Goal: Task Accomplishment & Management: Manage account settings

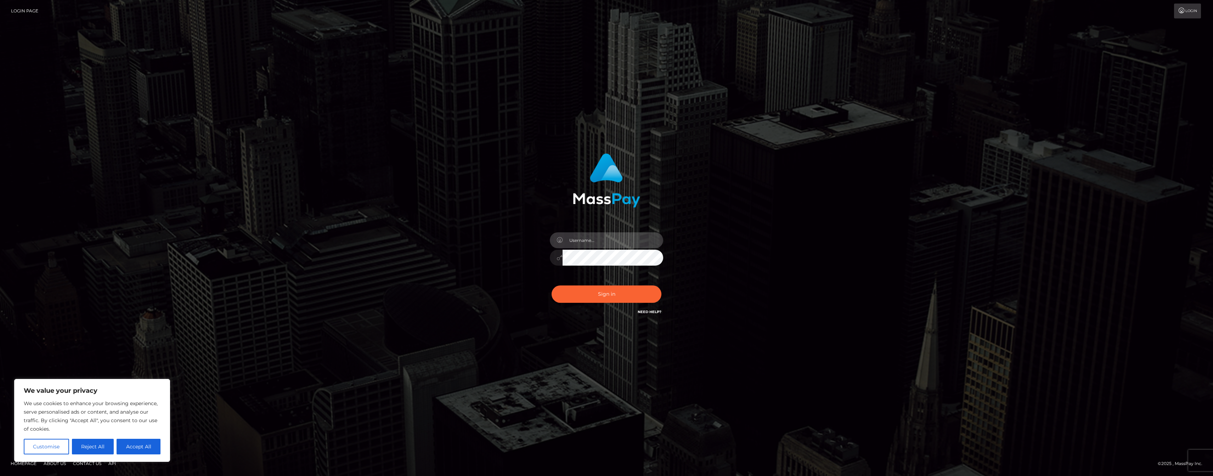
click at [604, 240] on input "text" at bounding box center [612, 240] width 101 height 16
type input "paybisadmin"
click at [606, 294] on button "Sign in" at bounding box center [606, 293] width 110 height 17
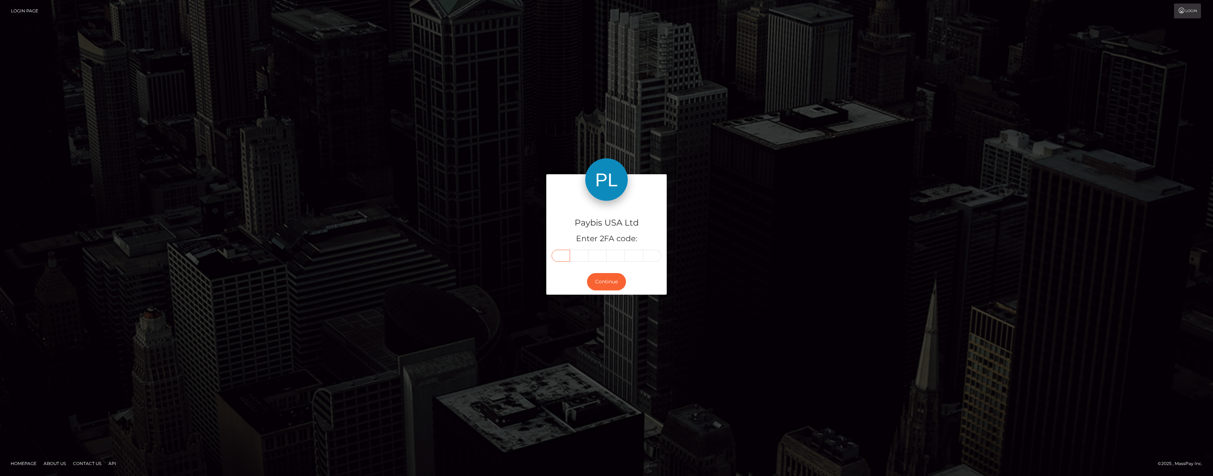
click at [563, 257] on input "text" at bounding box center [560, 256] width 18 height 12
type input "8"
type input "5"
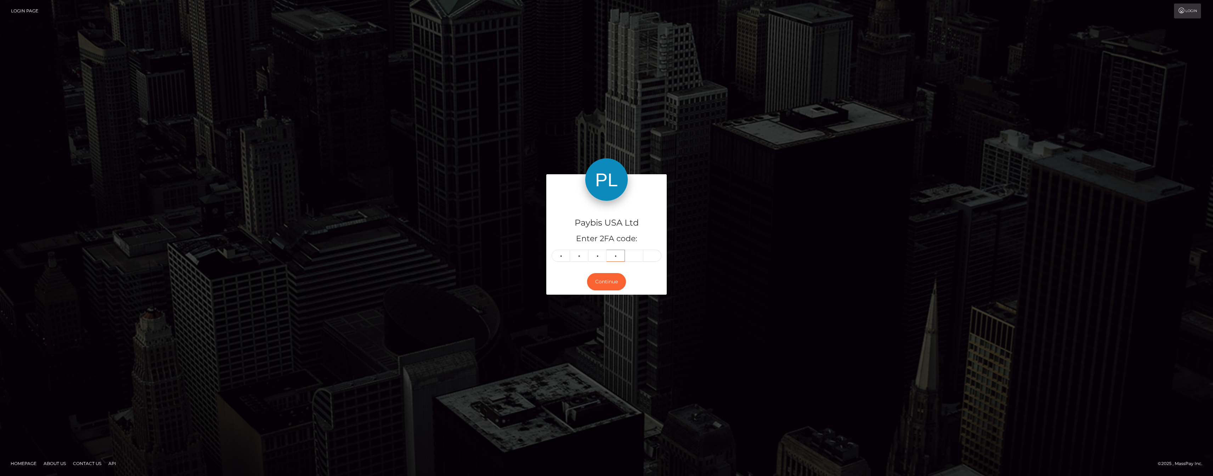
type input "9"
type input "0"
type input "6"
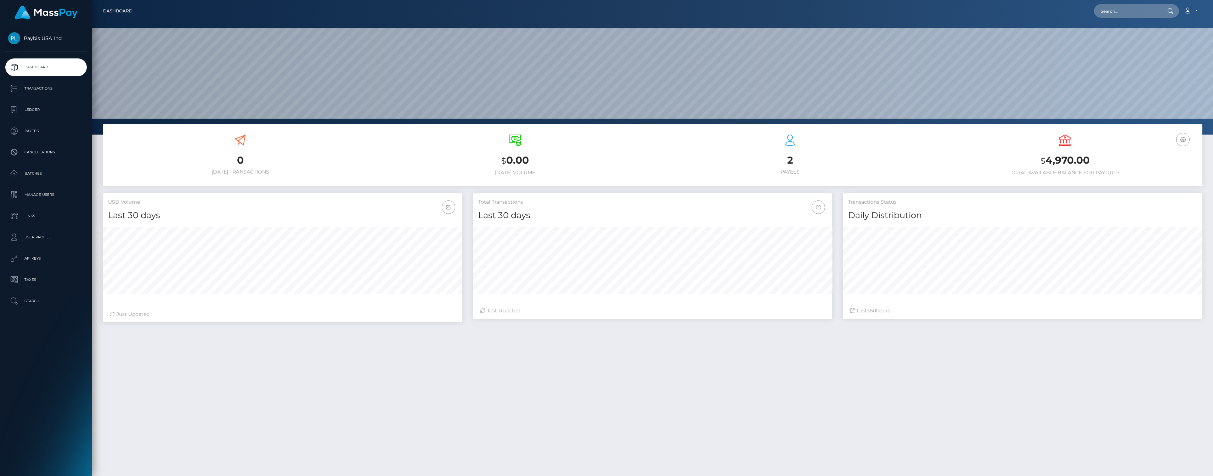
scroll to position [125, 359]
click at [44, 256] on p "API Keys" at bounding box center [46, 258] width 76 height 11
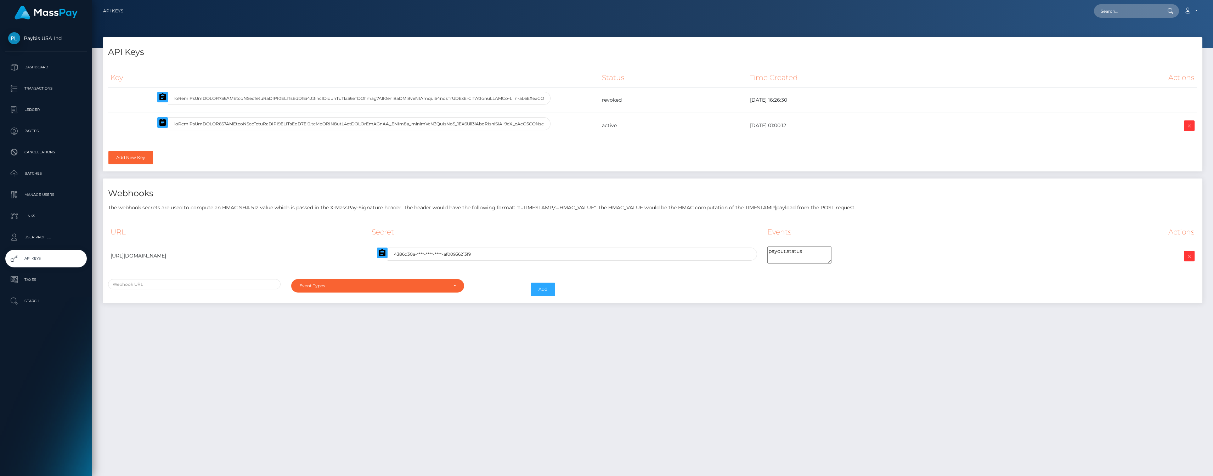
select select
drag, startPoint x: 129, startPoint y: 255, endPoint x: 176, endPoint y: 253, distance: 47.1
click at [176, 253] on td "https://mp-api.paybis.com/v1/payout/webhook" at bounding box center [238, 256] width 261 height 28
copy td "mp-api.paybis.com/"
click at [35, 239] on p "User Profile" at bounding box center [46, 237] width 76 height 11
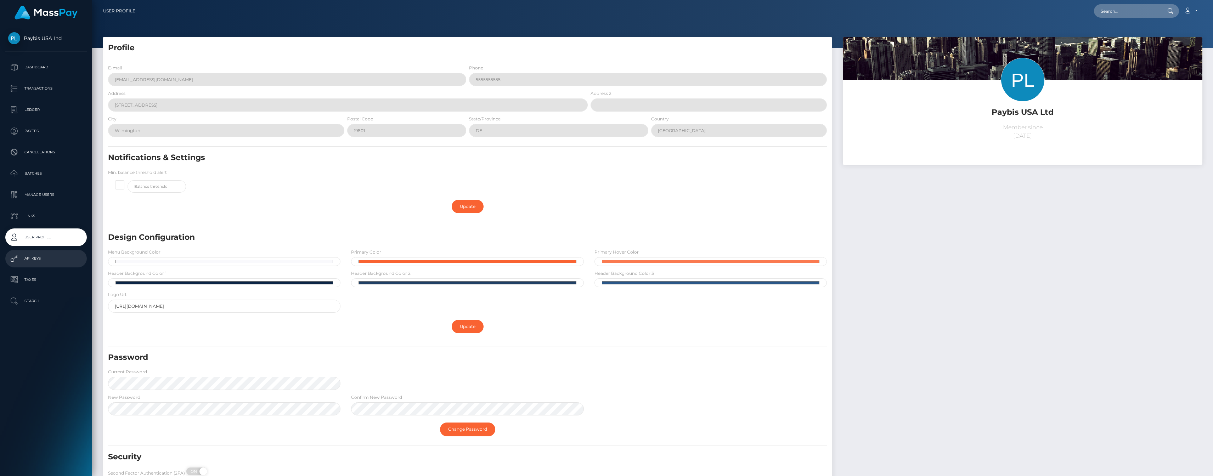
click at [39, 259] on p "API Keys" at bounding box center [46, 258] width 76 height 11
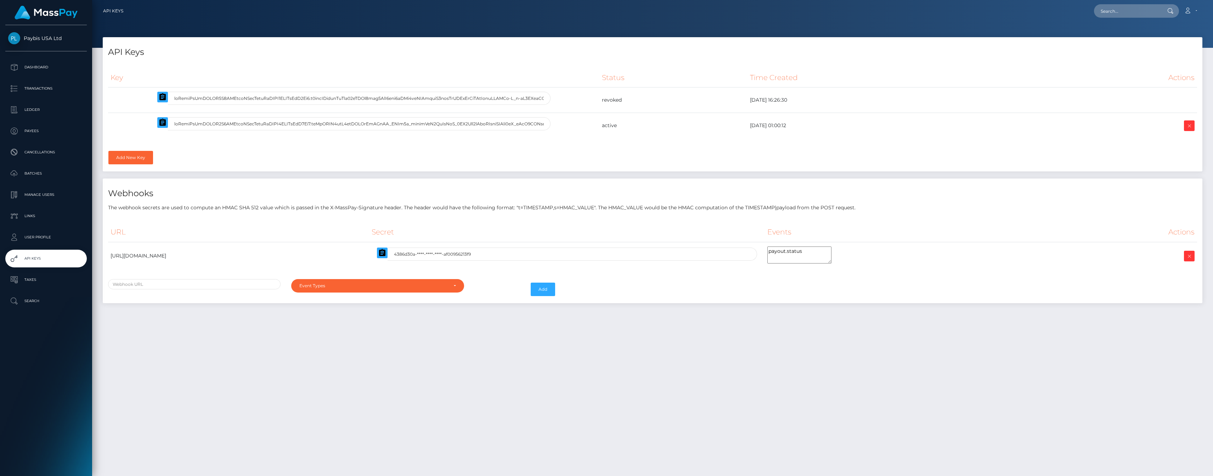
select select
click at [285, 58] on div "API Keys Key Status Time Created Actions" at bounding box center [652, 104] width 1099 height 134
